Goal: Task Accomplishment & Management: Use online tool/utility

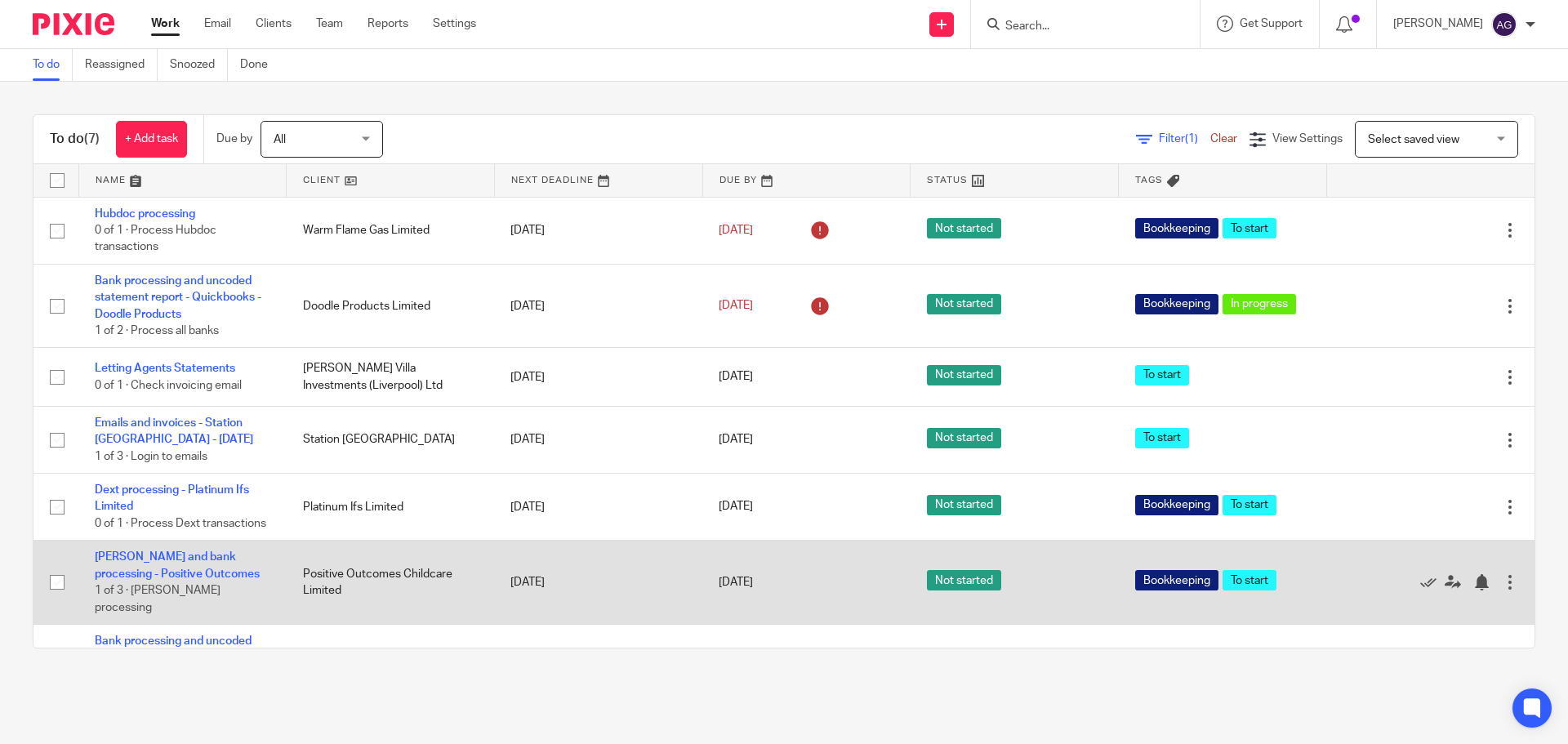
scroll to position [61, 0]
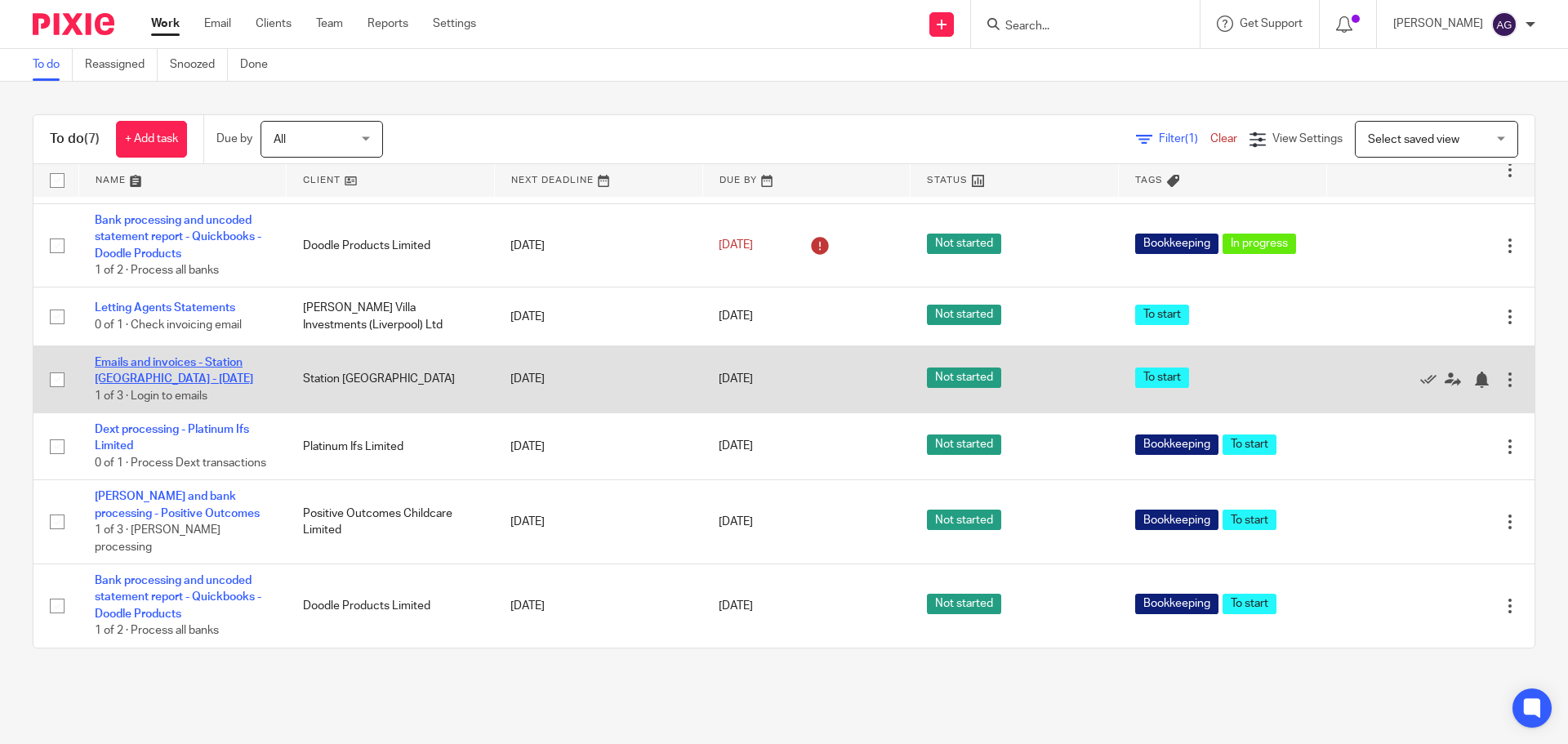
click at [141, 362] on link "Emails and invoices - Station [GEOGRAPHIC_DATA] - [DATE]" at bounding box center [173, 370] width 158 height 27
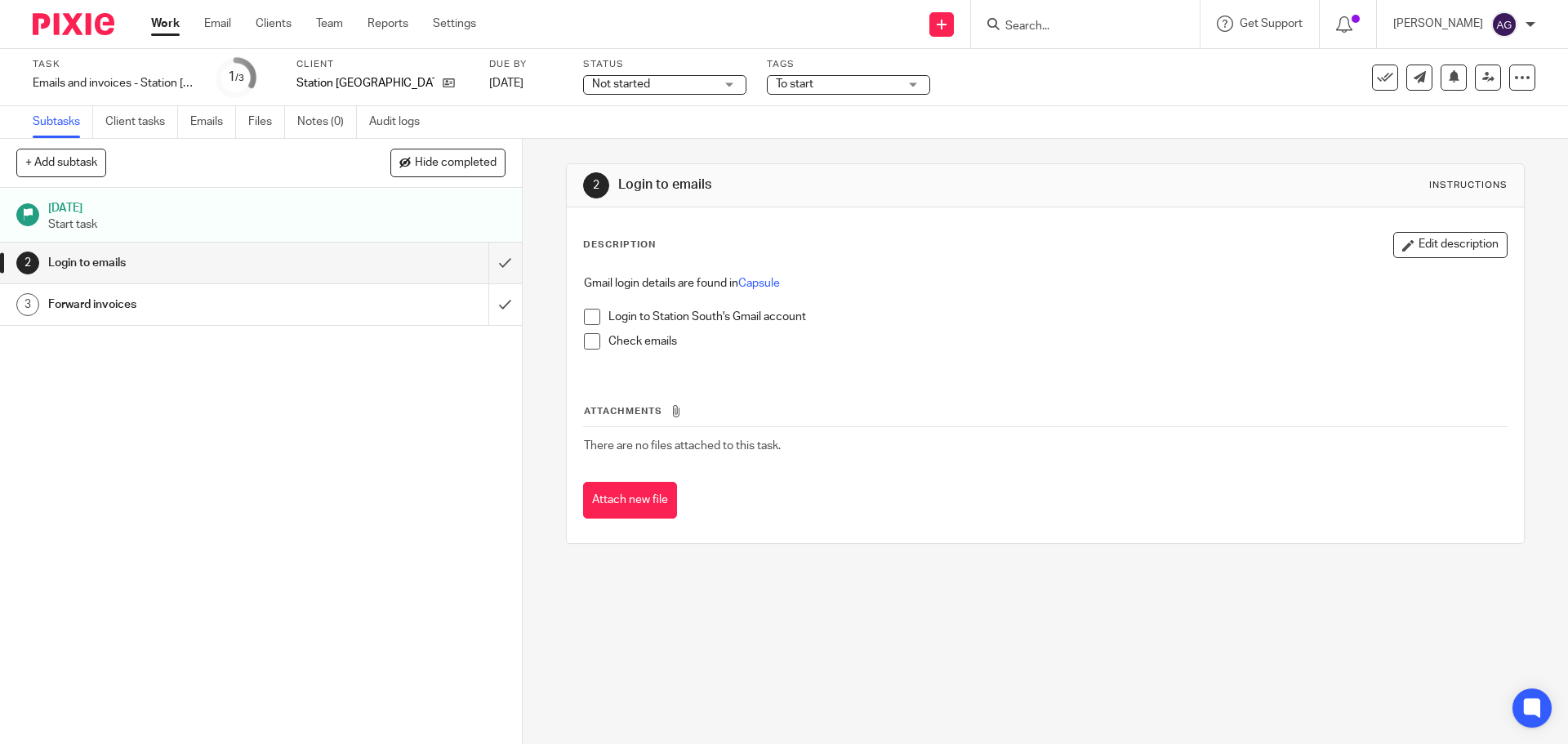
click at [588, 322] on span at bounding box center [592, 316] width 16 height 16
click at [584, 343] on span at bounding box center [592, 341] width 16 height 16
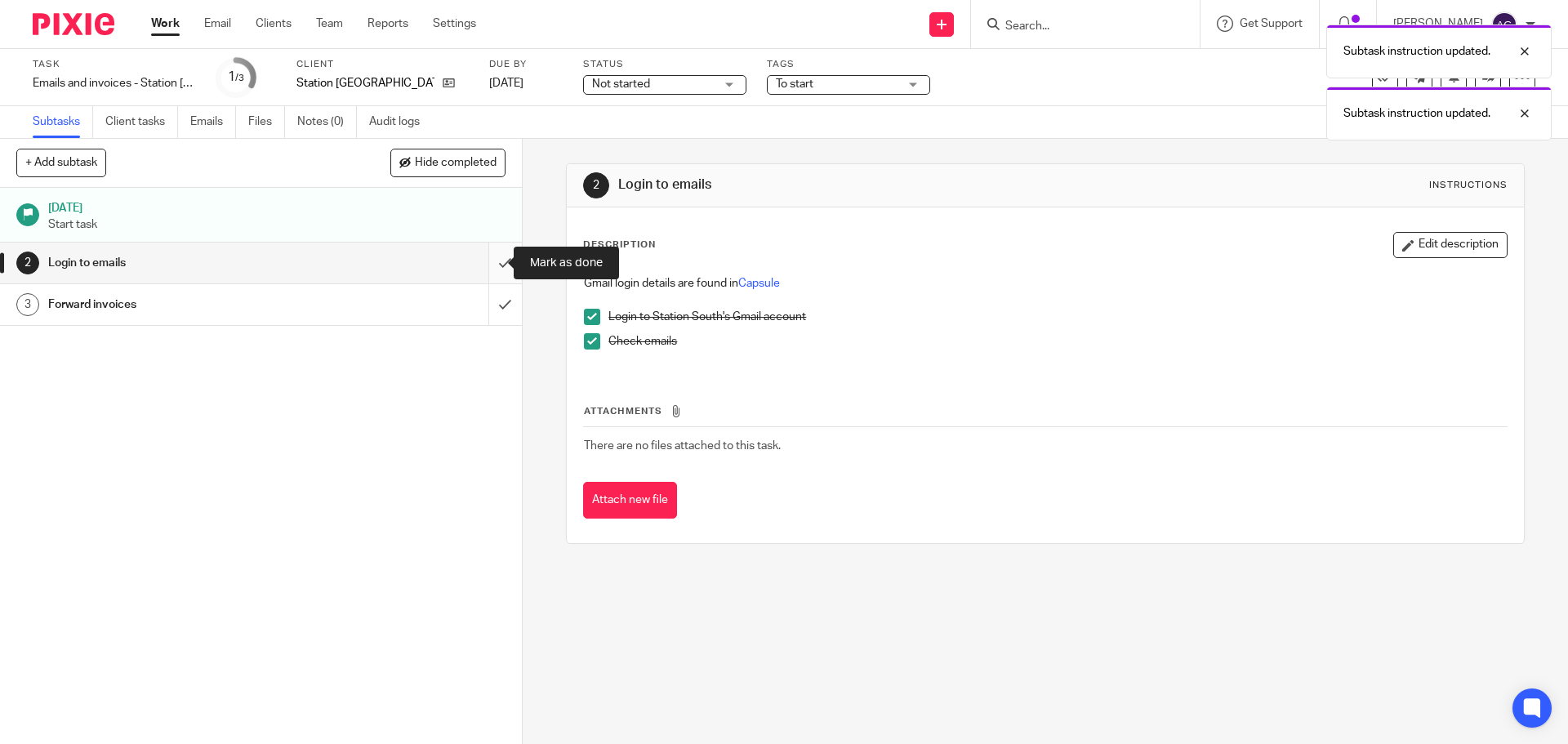
click at [490, 252] on input "submit" at bounding box center [260, 262] width 522 height 41
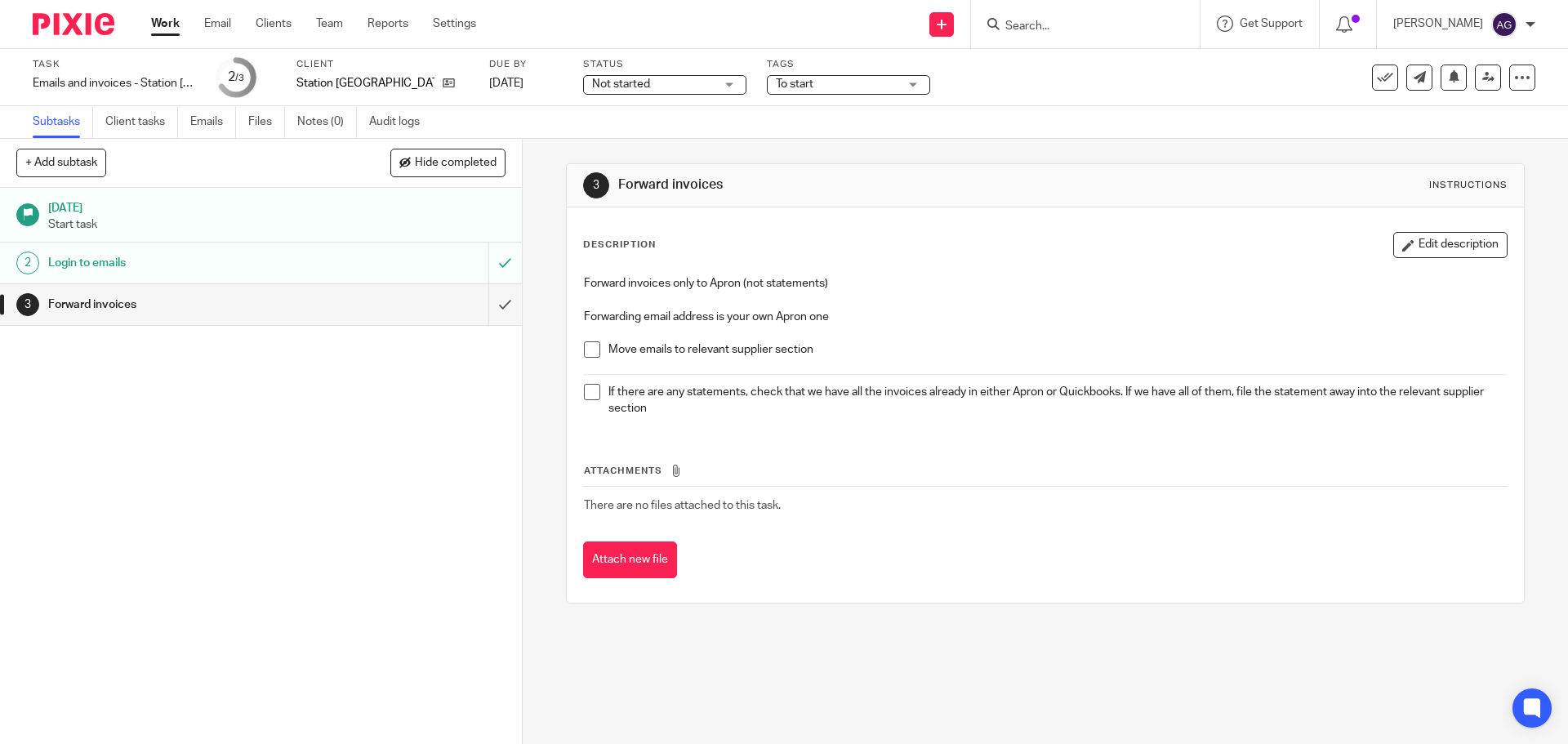
click at [584, 345] on span at bounding box center [592, 348] width 16 height 16
click at [584, 392] on span at bounding box center [592, 391] width 16 height 16
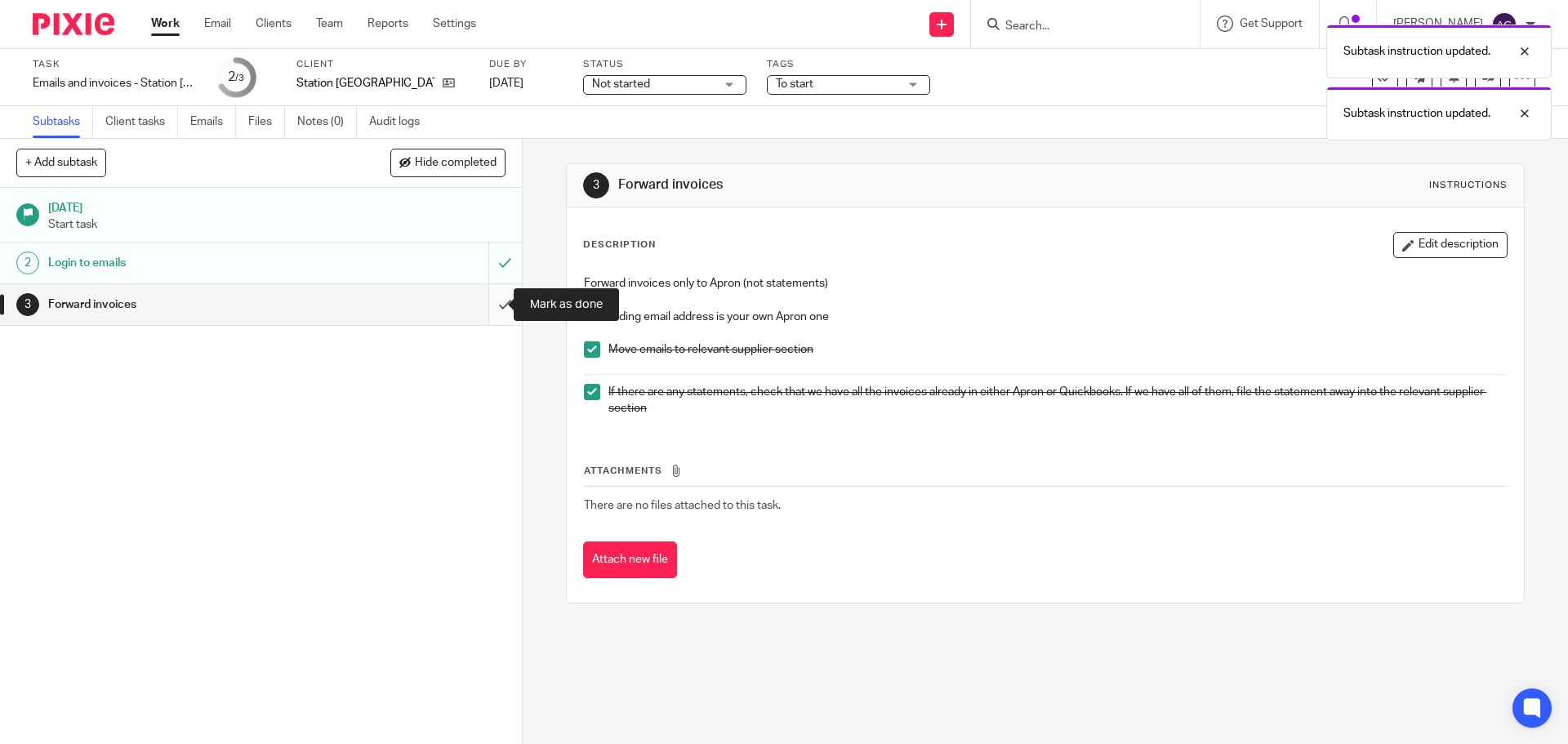
click at [475, 299] on input "submit" at bounding box center [260, 304] width 522 height 41
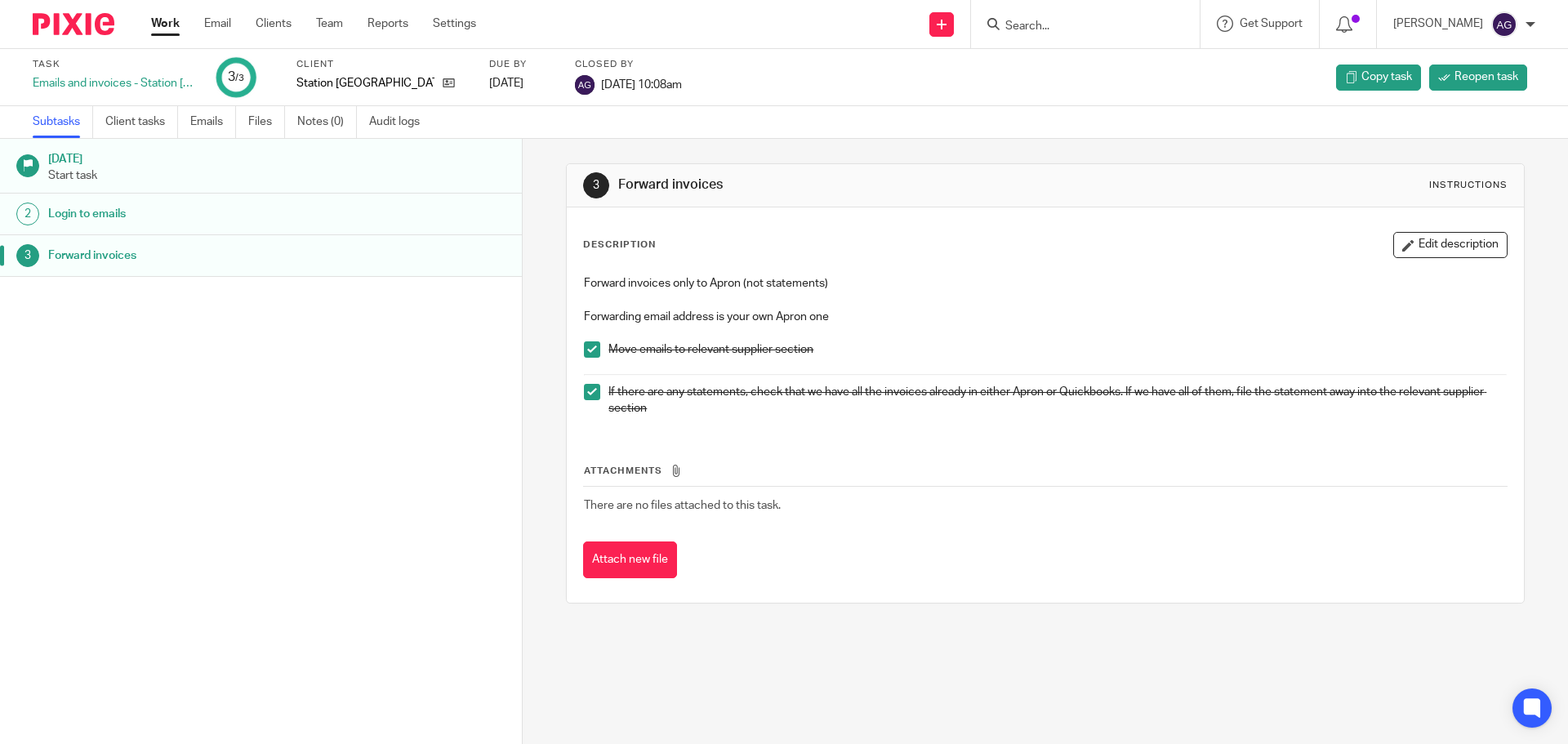
click at [75, 18] on img at bounding box center [73, 24] width 81 height 22
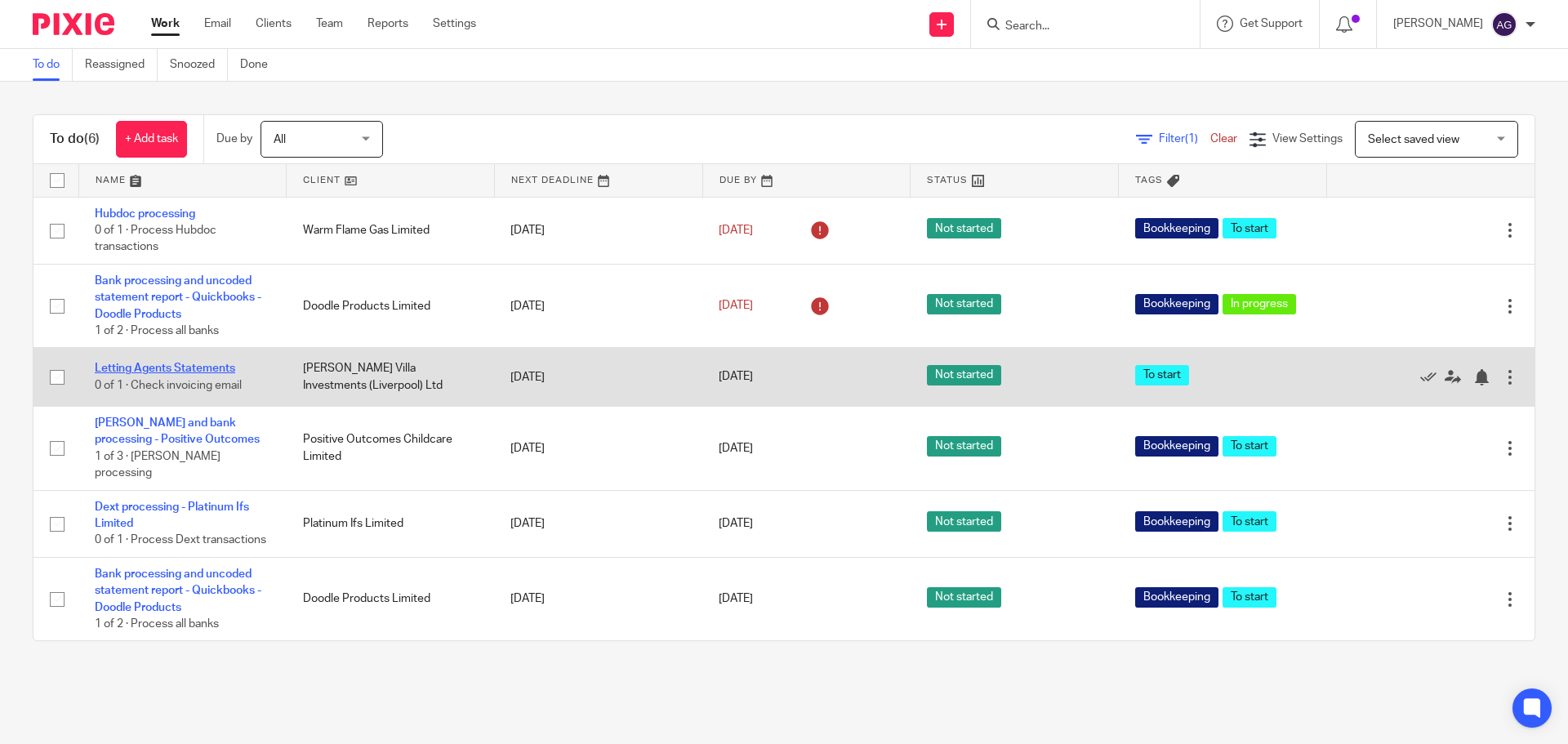
click at [198, 369] on link "Letting Agents Statements" at bounding box center [165, 368] width 140 height 11
